Goal: Task Accomplishment & Management: Manage account settings

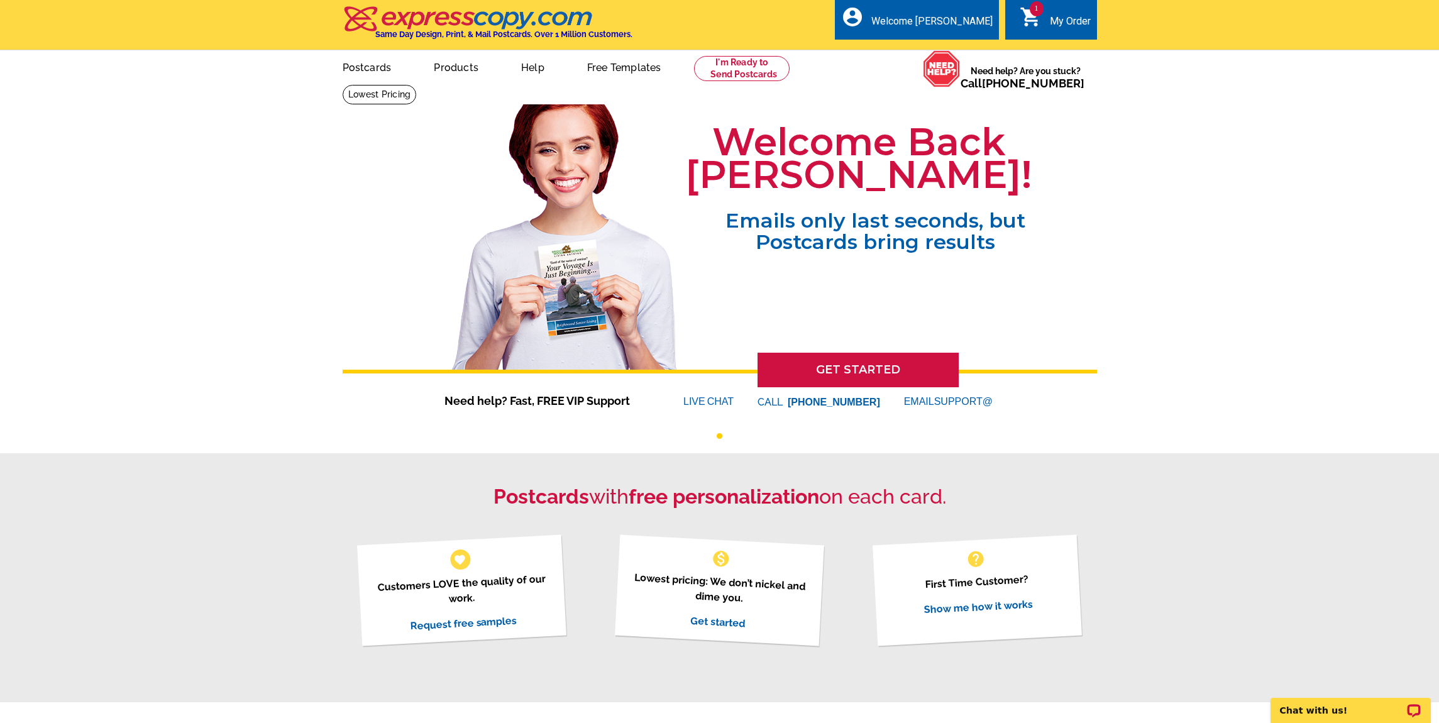
click at [1033, 14] on span "1" at bounding box center [1037, 8] width 14 height 15
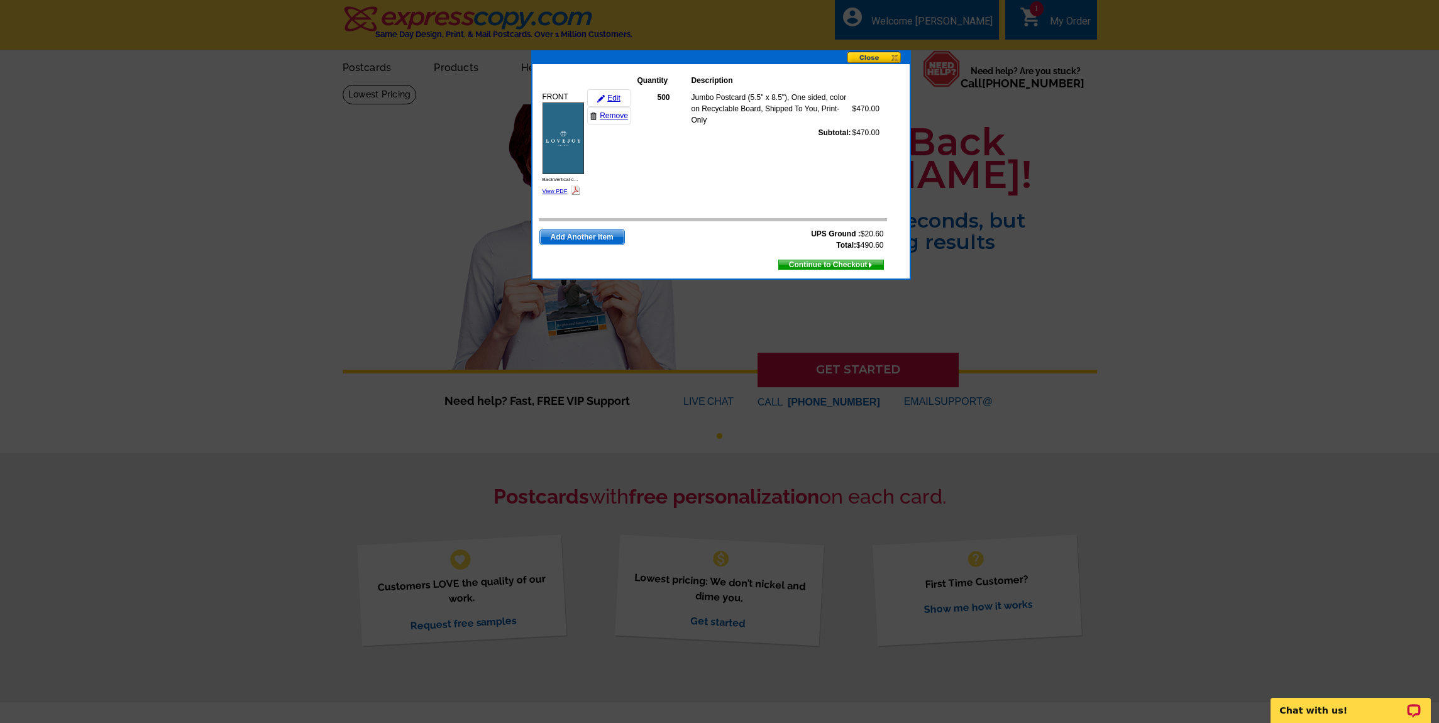
click at [560, 130] on img at bounding box center [562, 138] width 41 height 72
click at [617, 119] on link "Remove" at bounding box center [609, 116] width 44 height 18
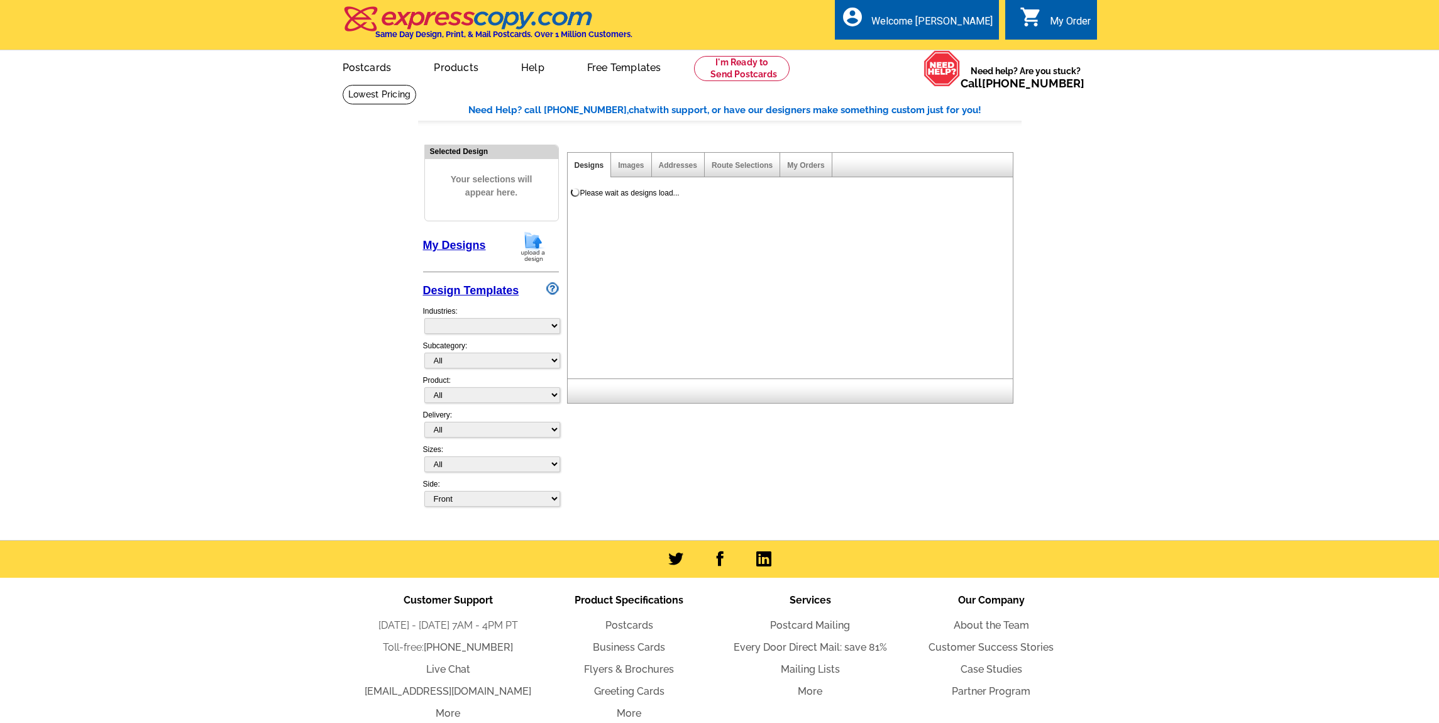
select select "785"
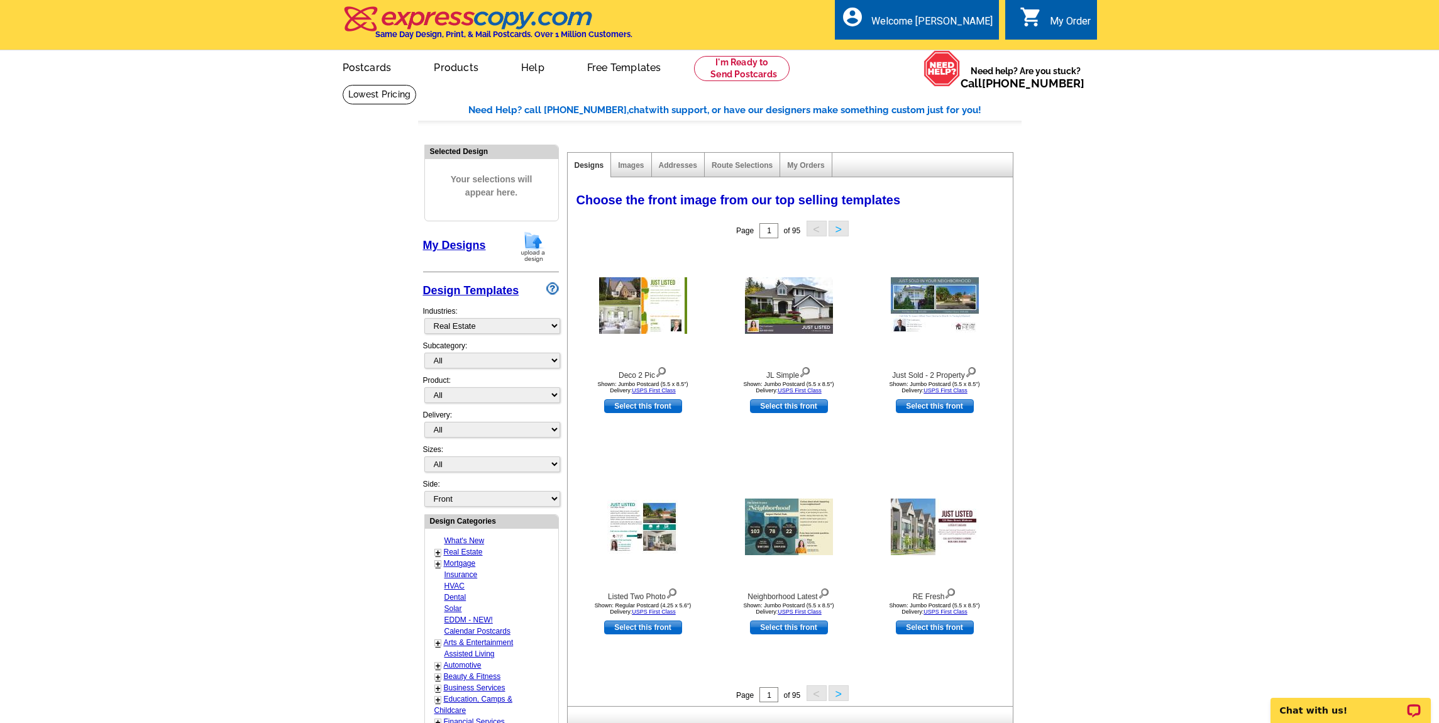
click at [1088, 18] on div "My Order" at bounding box center [1070, 24] width 41 height 18
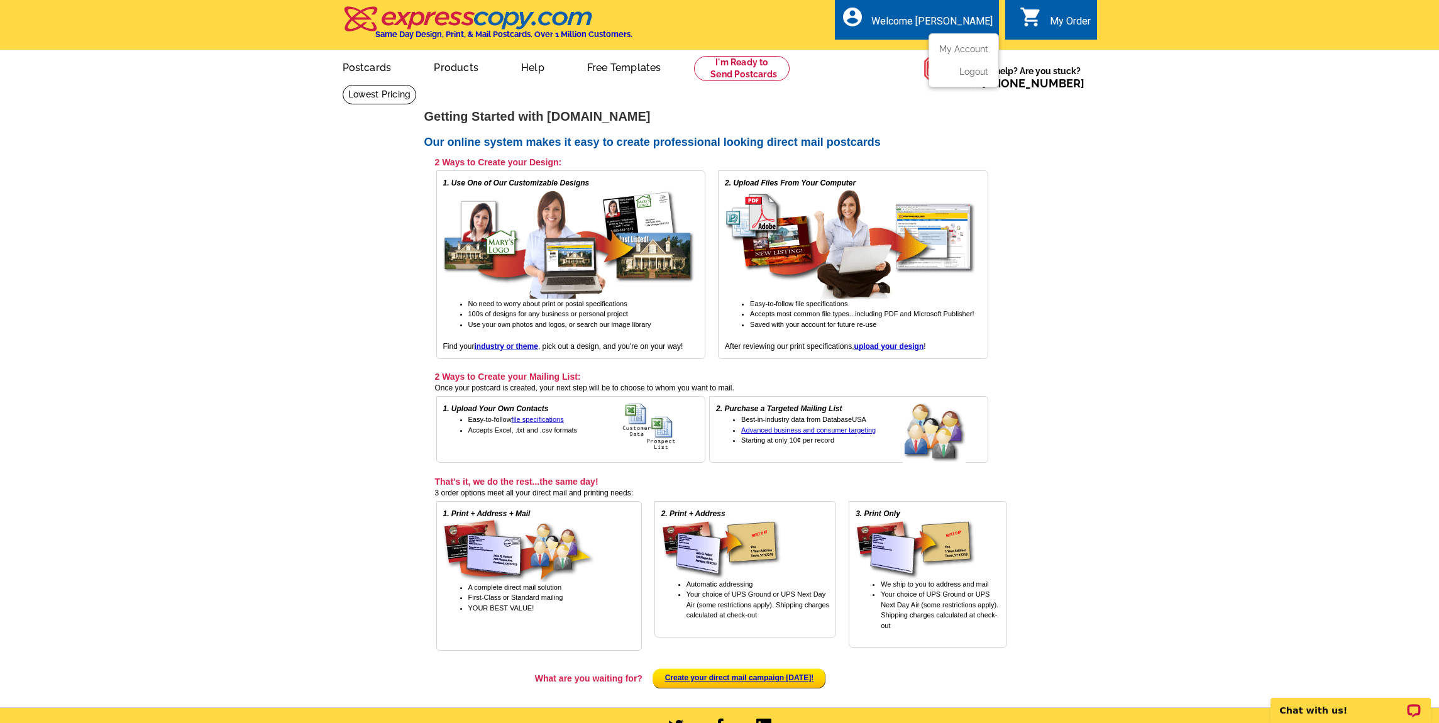
click at [940, 26] on div "Welcome [PERSON_NAME]" at bounding box center [931, 24] width 121 height 18
click at [953, 49] on link "My Account" at bounding box center [961, 48] width 54 height 11
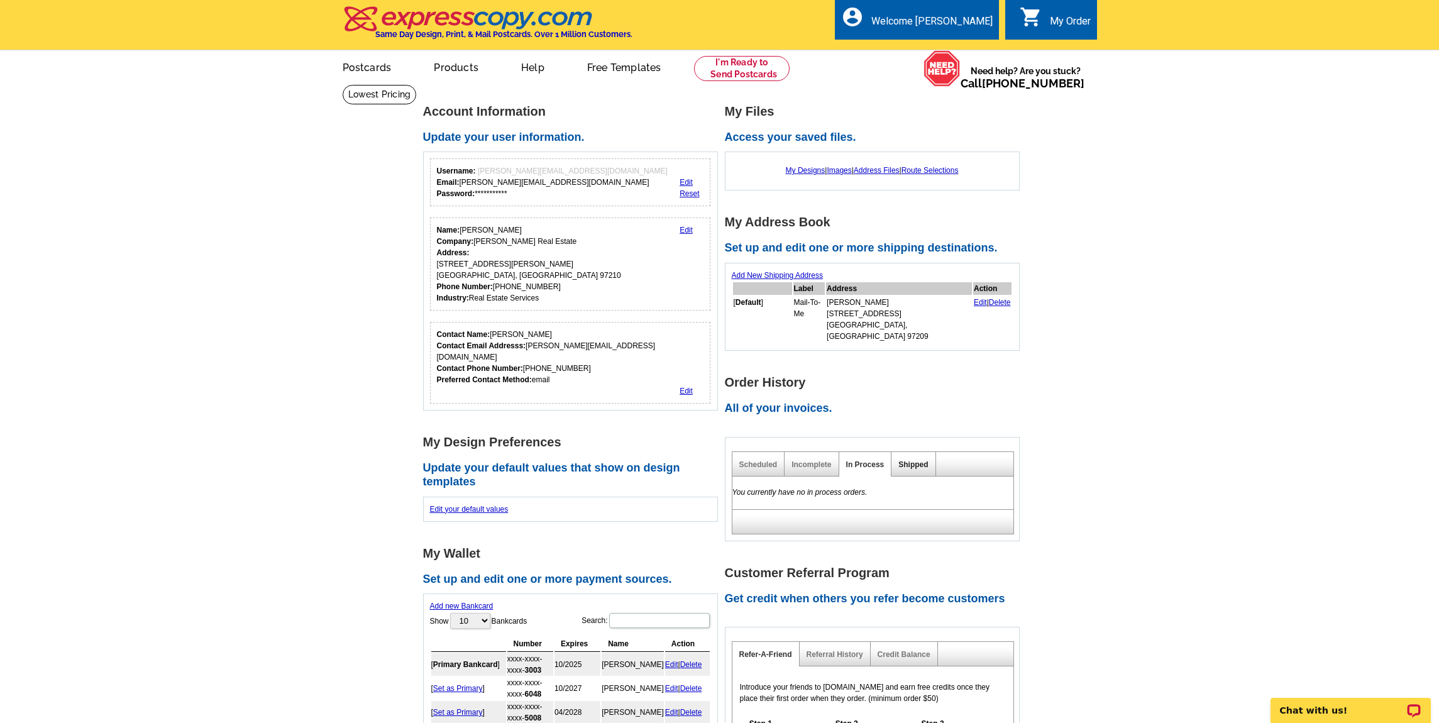
click at [924, 460] on link "Shipped" at bounding box center [913, 464] width 30 height 9
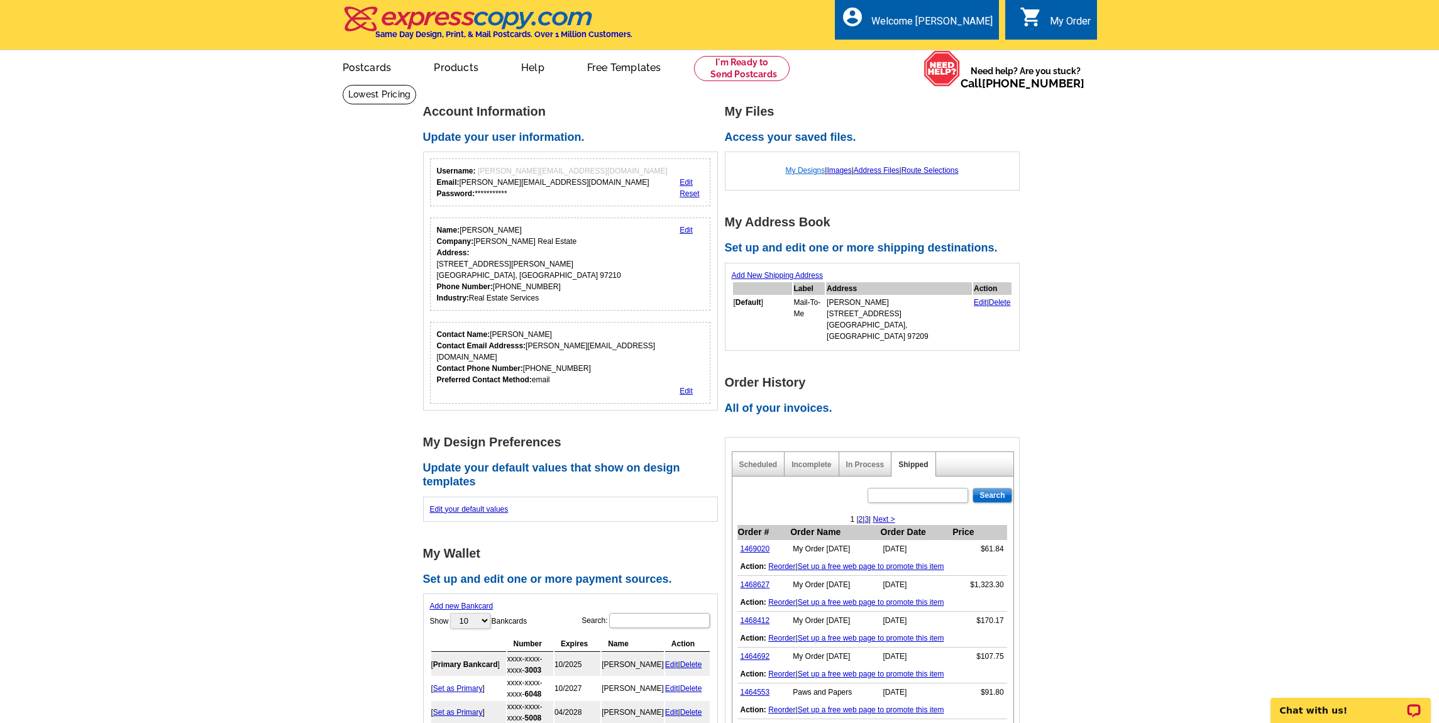
click at [798, 170] on link "My Designs" at bounding box center [806, 170] width 40 height 9
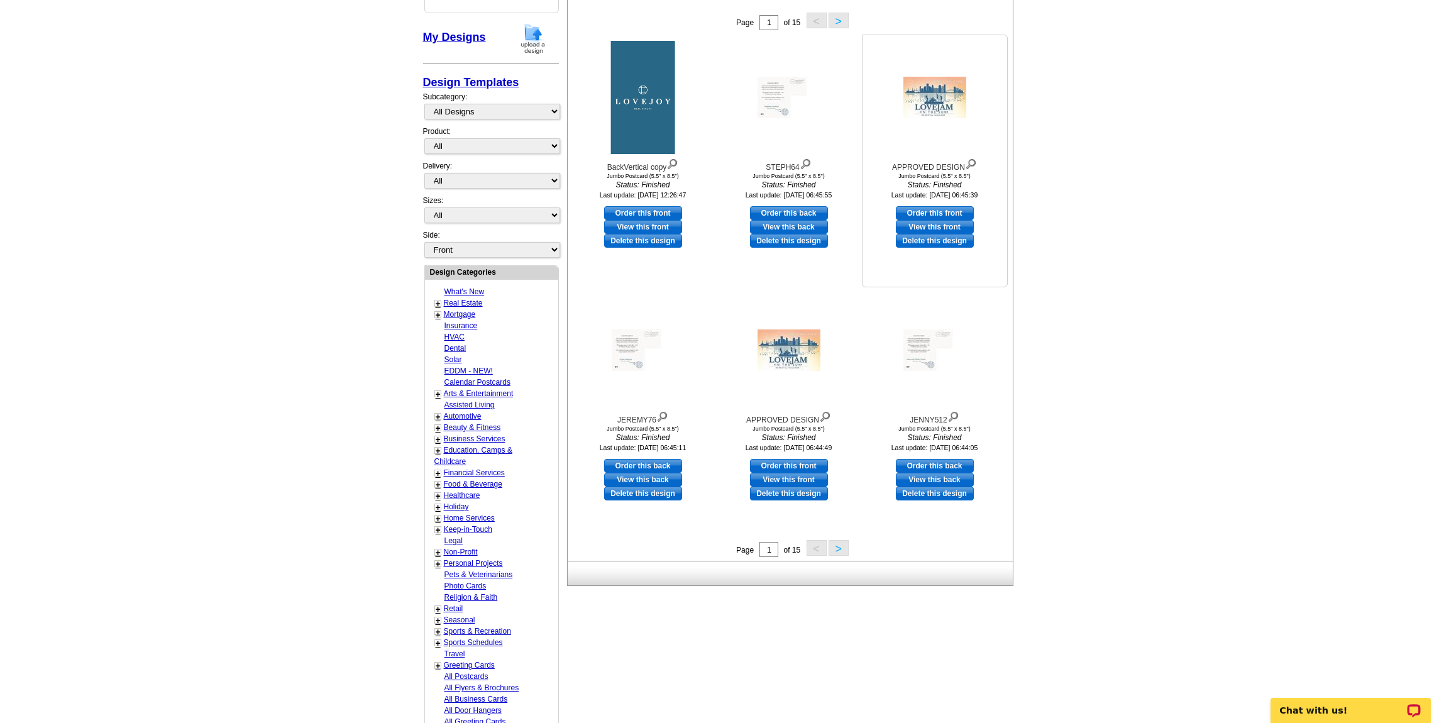
scroll to position [224, 0]
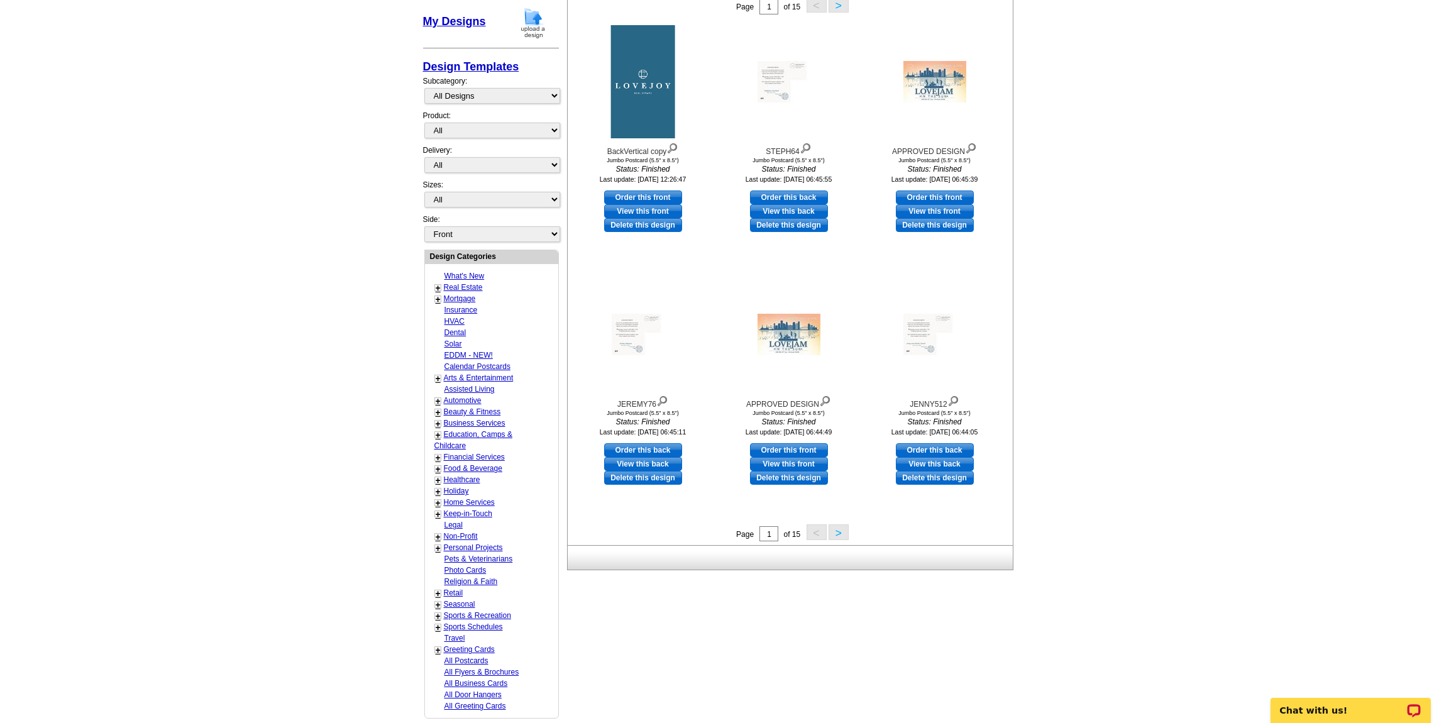
click at [837, 537] on button ">" at bounding box center [838, 532] width 20 height 16
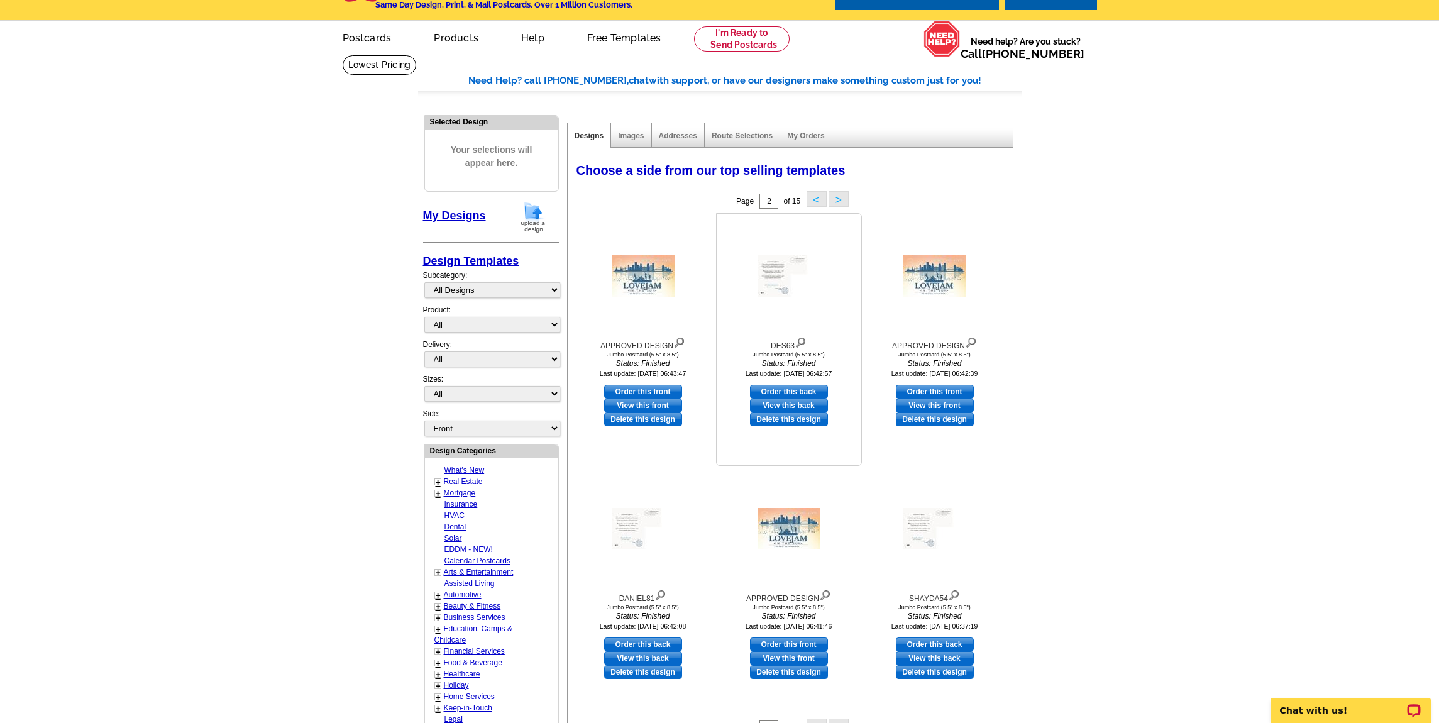
scroll to position [0, 0]
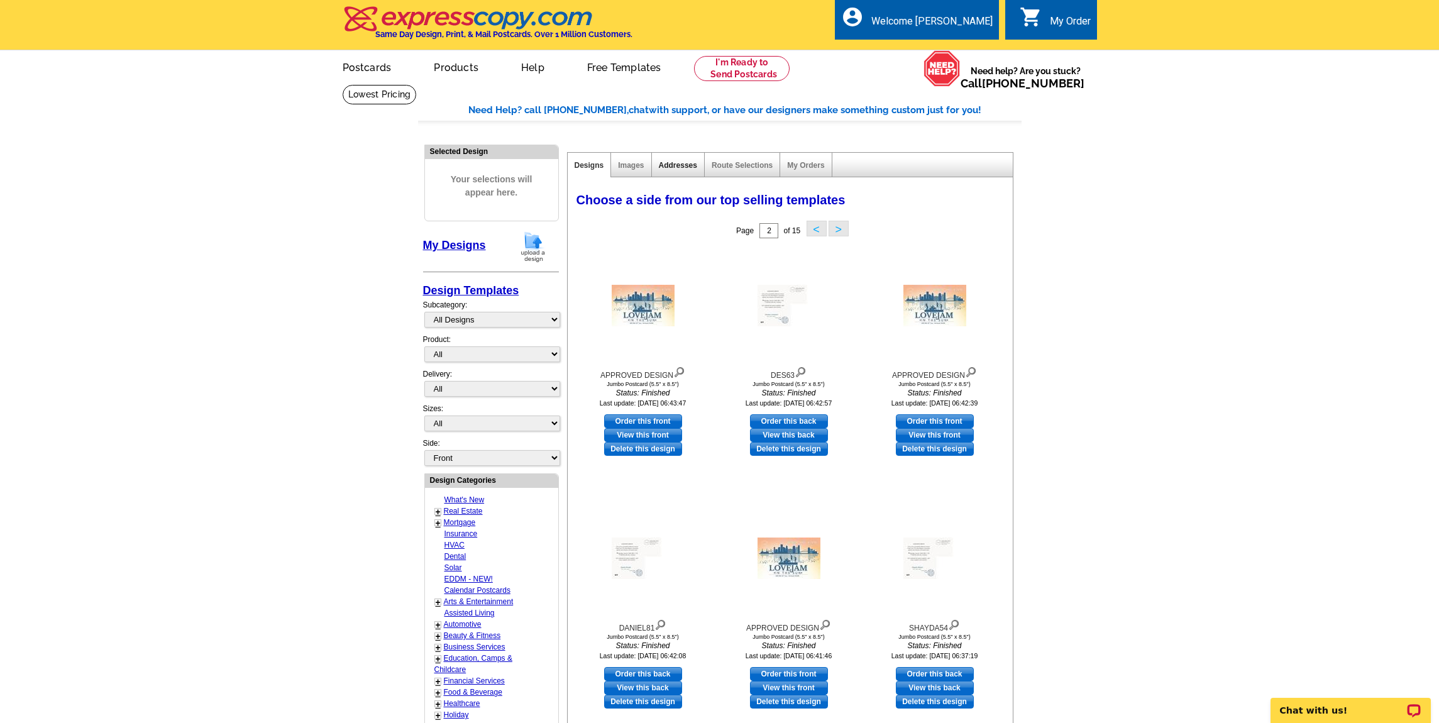
click at [680, 165] on link "Addresses" at bounding box center [678, 165] width 38 height 9
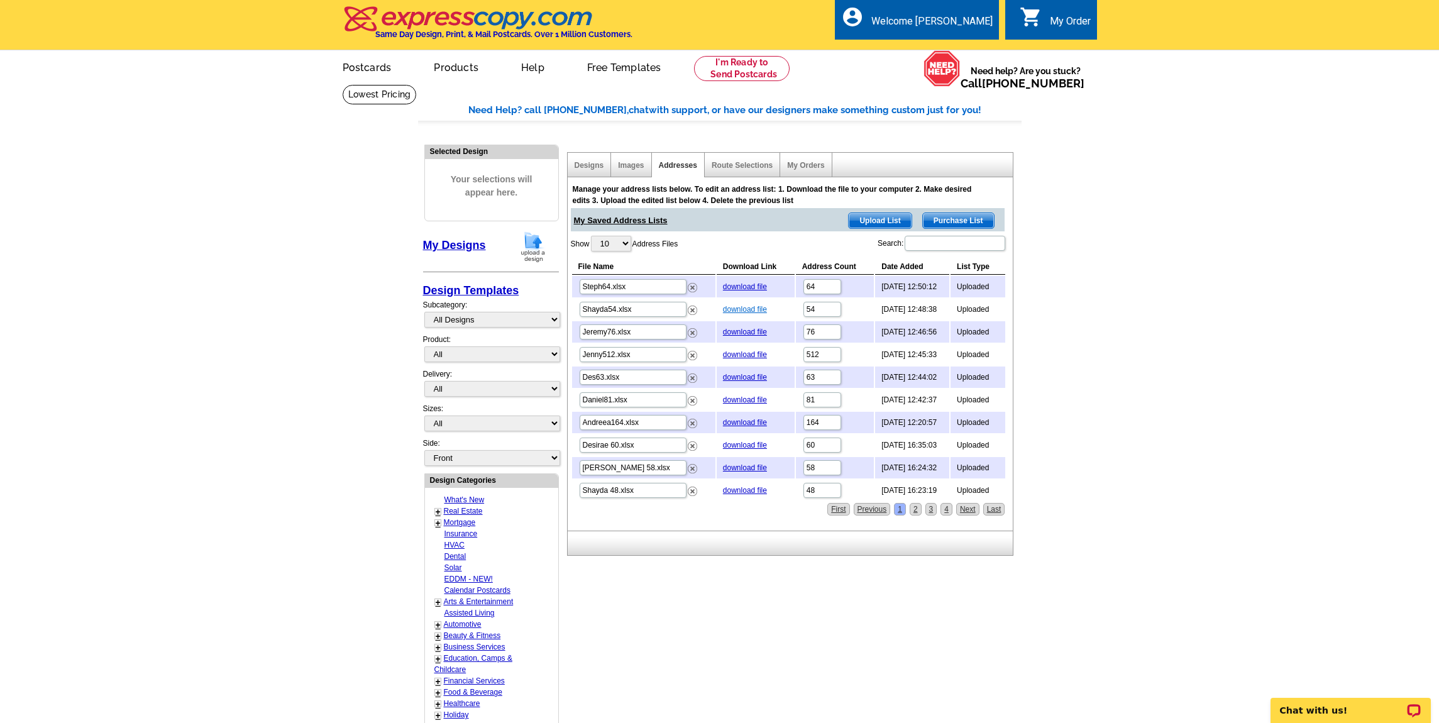
click at [737, 308] on link "download file" at bounding box center [745, 309] width 44 height 9
click at [748, 494] on link "download file" at bounding box center [745, 490] width 44 height 9
click at [966, 512] on link "Next" at bounding box center [967, 509] width 23 height 13
click at [964, 509] on link "Next" at bounding box center [967, 509] width 23 height 13
click at [755, 288] on link "download file" at bounding box center [745, 286] width 44 height 9
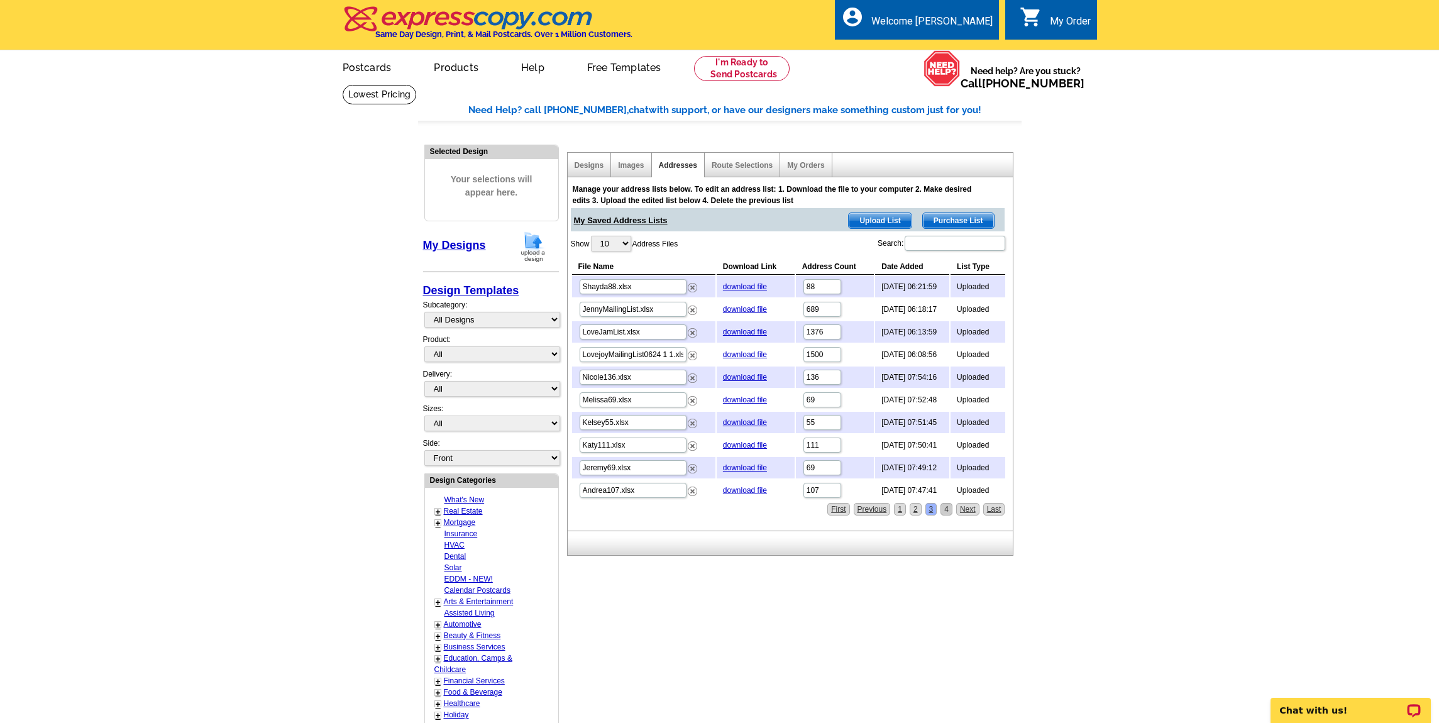
click at [951, 513] on link "4" at bounding box center [946, 509] width 12 height 13
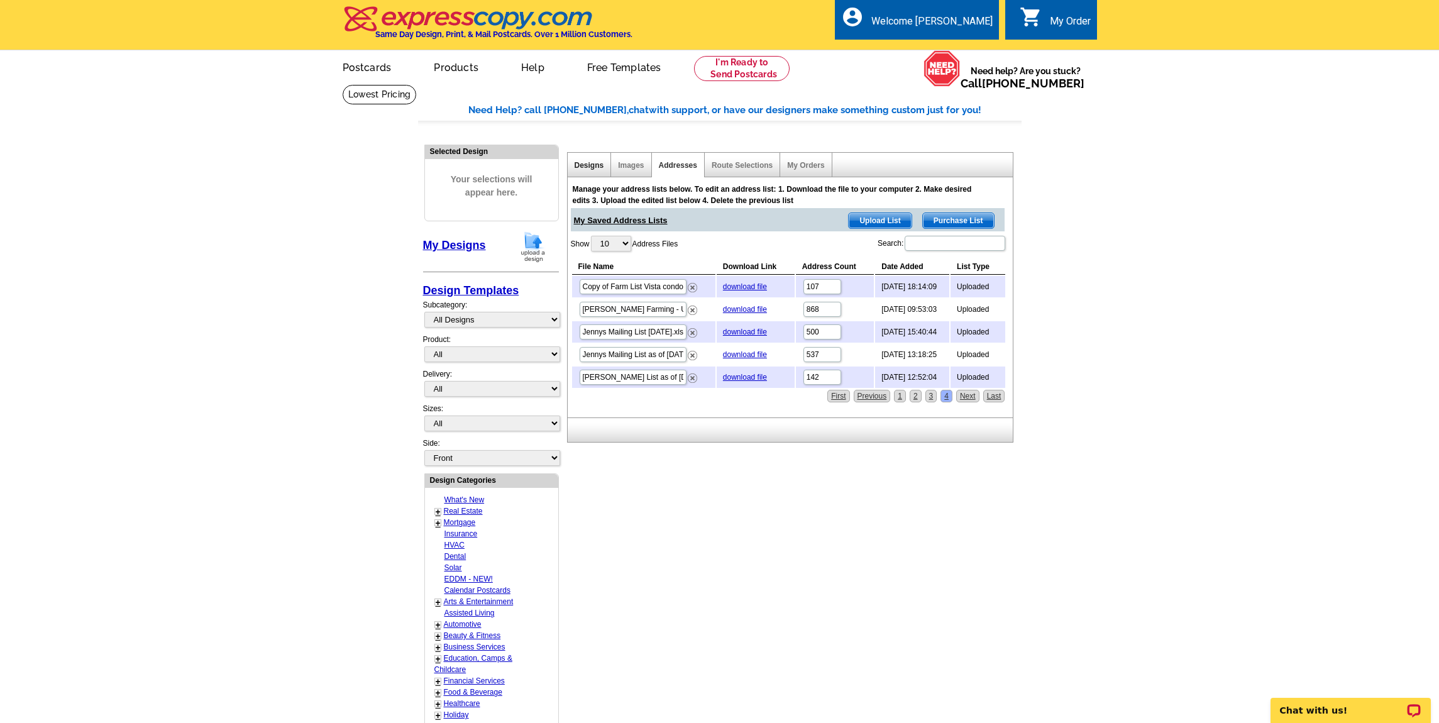
click at [587, 161] on link "Designs" at bounding box center [589, 165] width 30 height 9
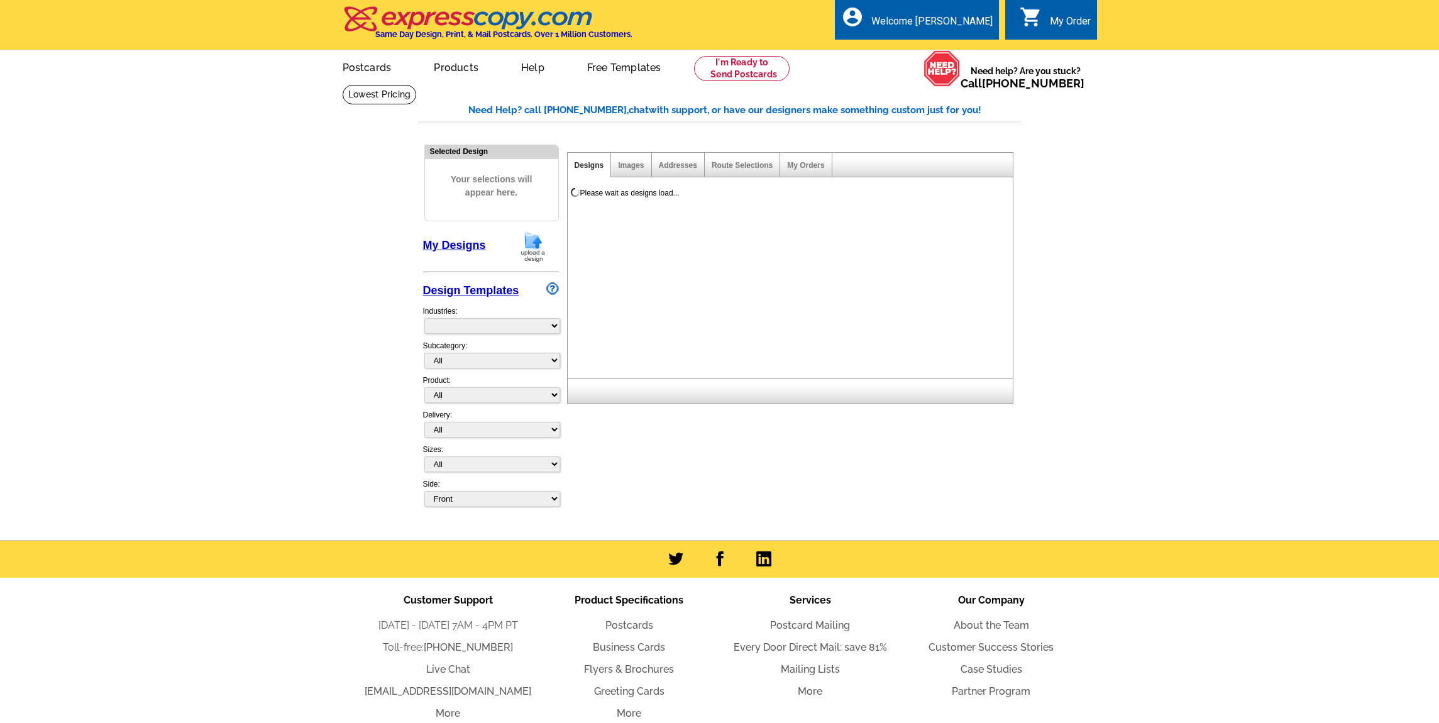
select select "785"
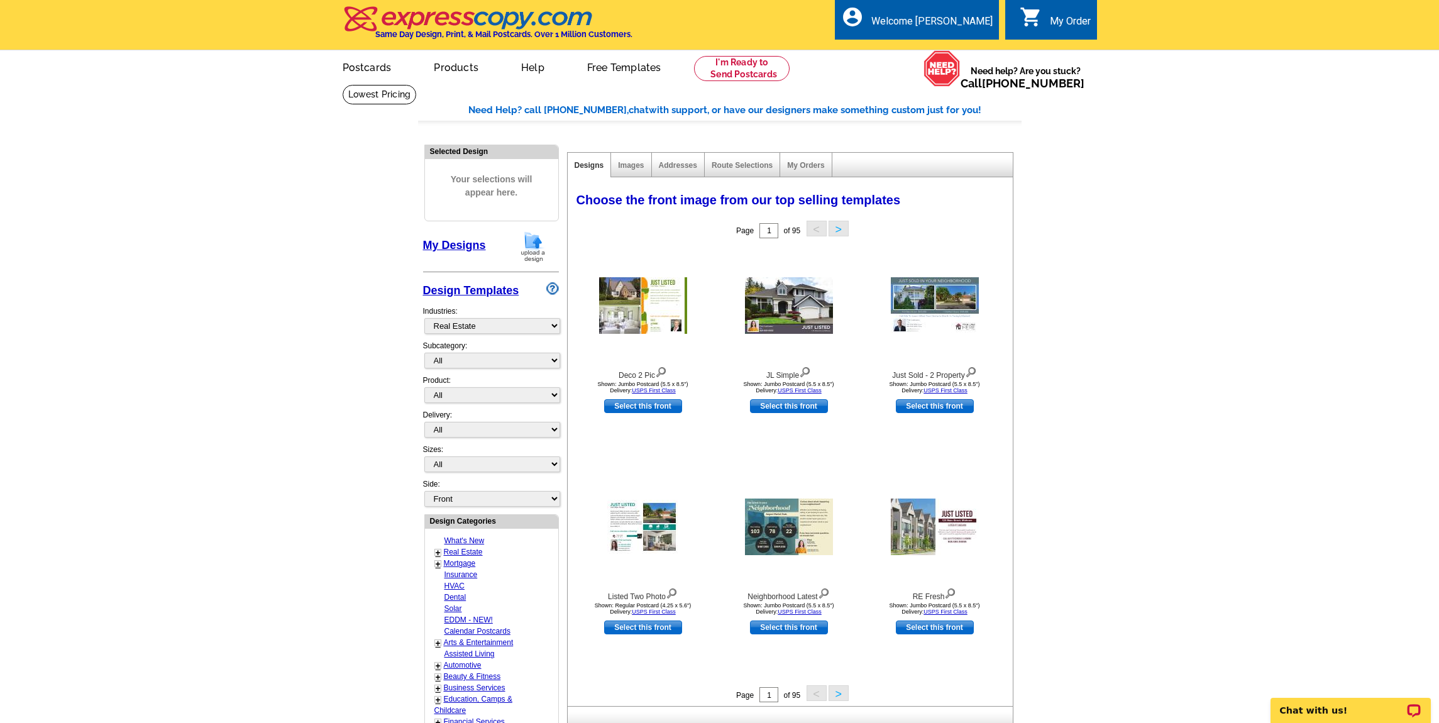
click at [443, 245] on link "My Designs" at bounding box center [454, 245] width 63 height 13
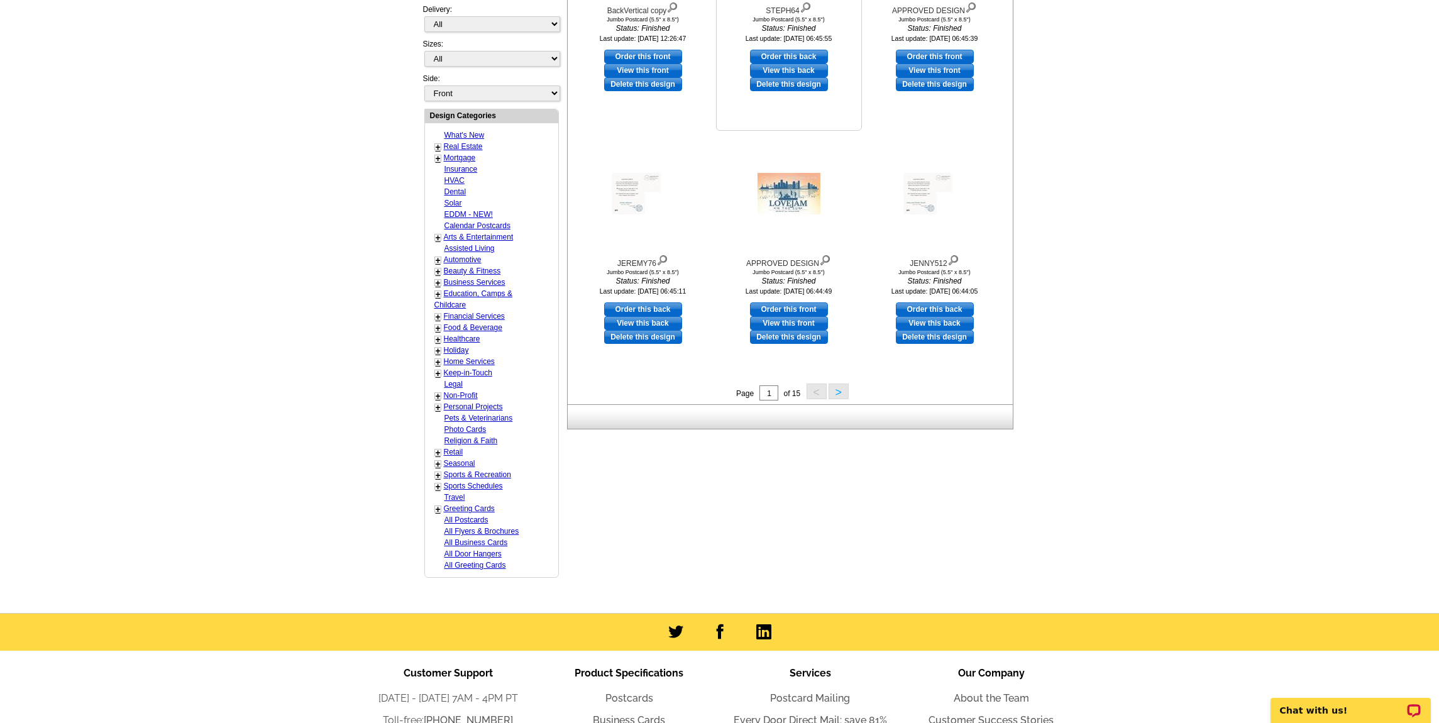
scroll to position [412, 0]
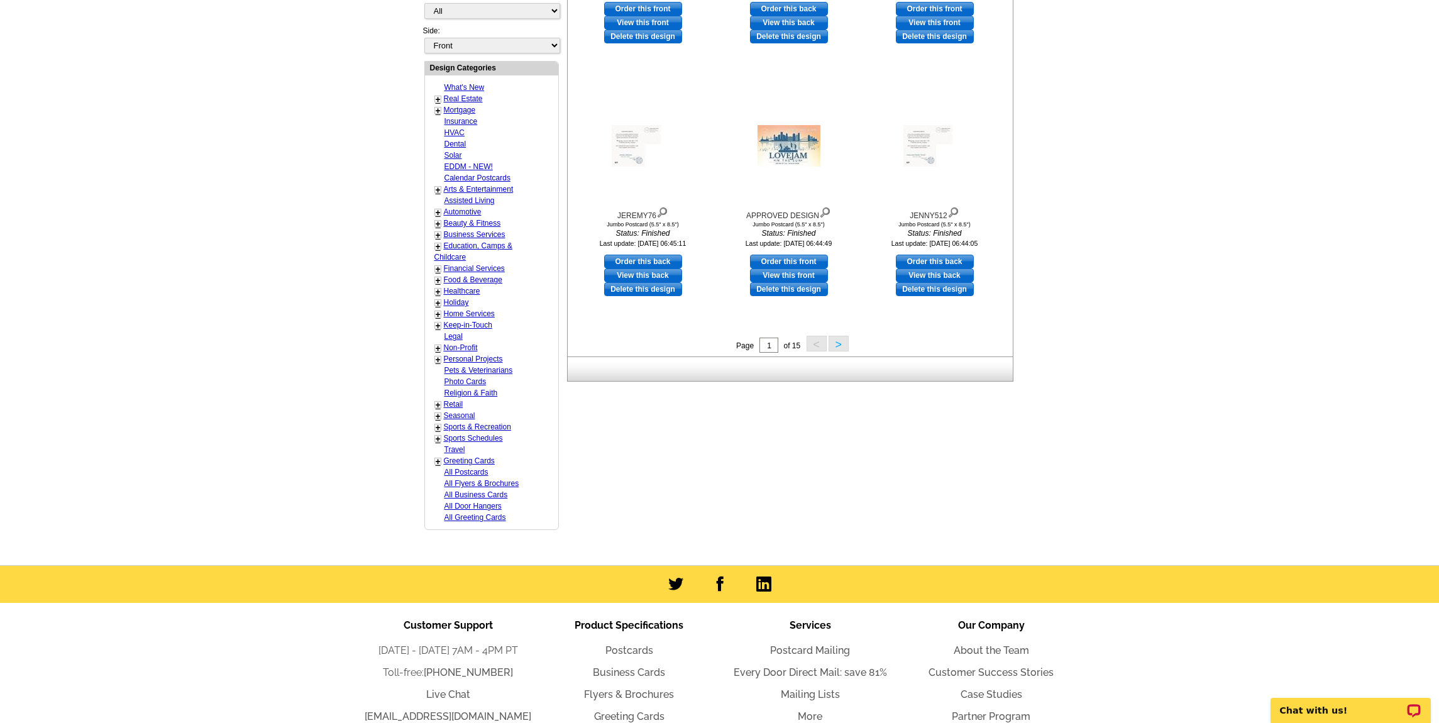
click at [840, 346] on button ">" at bounding box center [838, 344] width 20 height 16
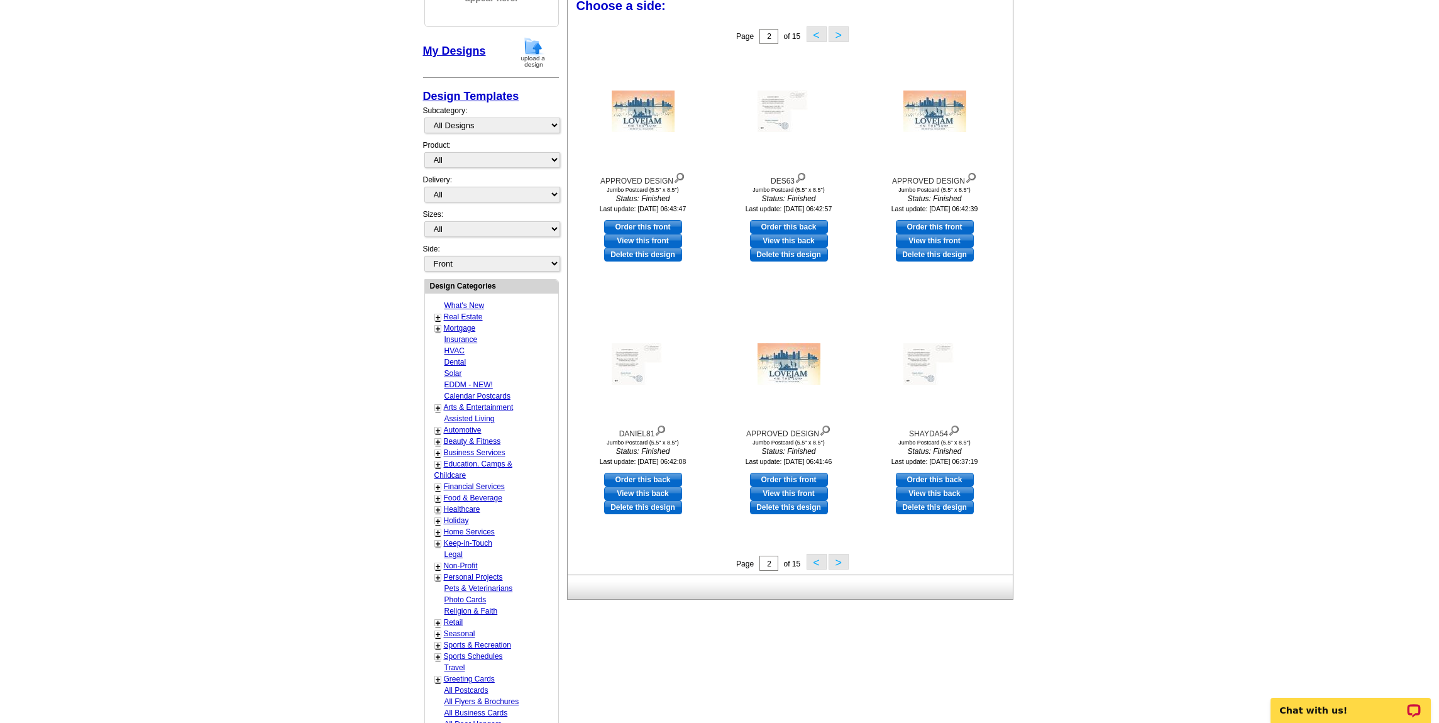
scroll to position [195, 0]
click at [838, 559] on button ">" at bounding box center [838, 561] width 20 height 16
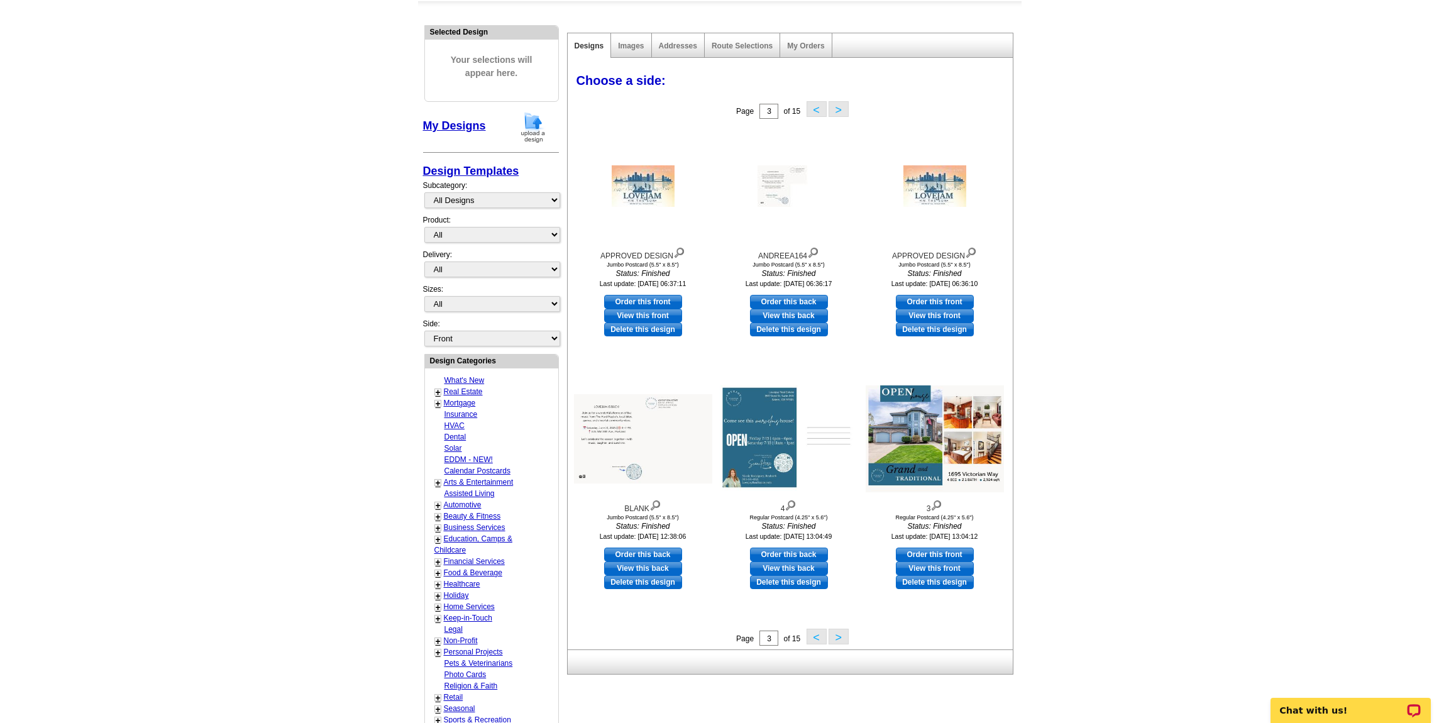
scroll to position [124, 0]
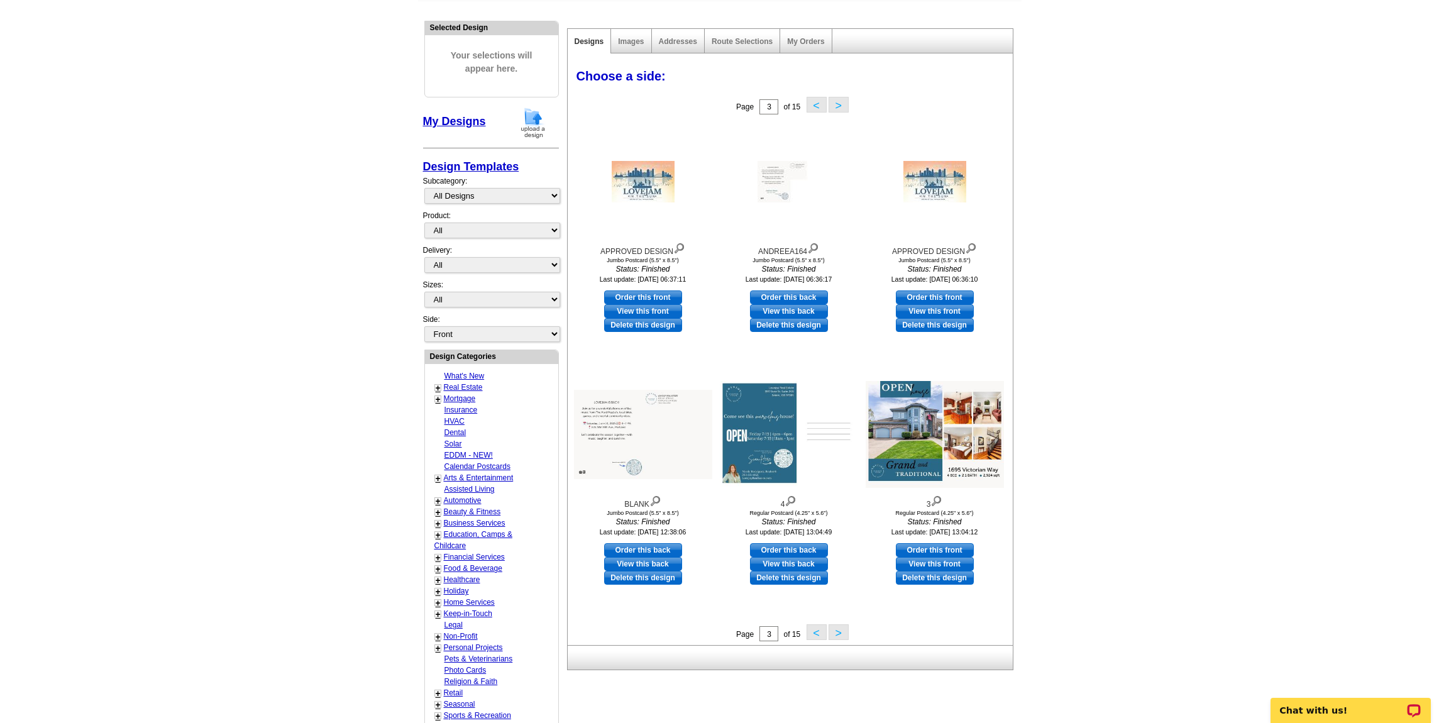
click at [835, 633] on button ">" at bounding box center [838, 632] width 20 height 16
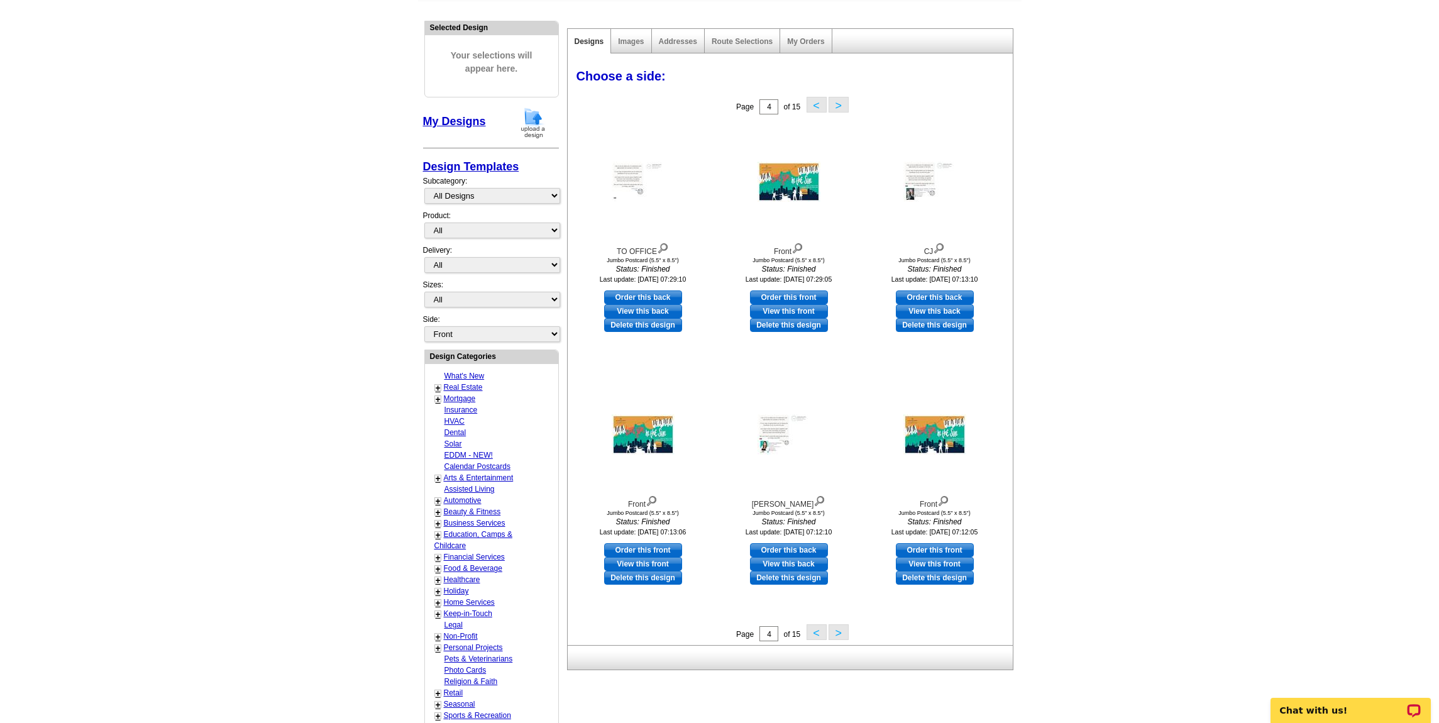
click at [841, 630] on button ">" at bounding box center [838, 632] width 20 height 16
